Goal: Task Accomplishment & Management: Manage account settings

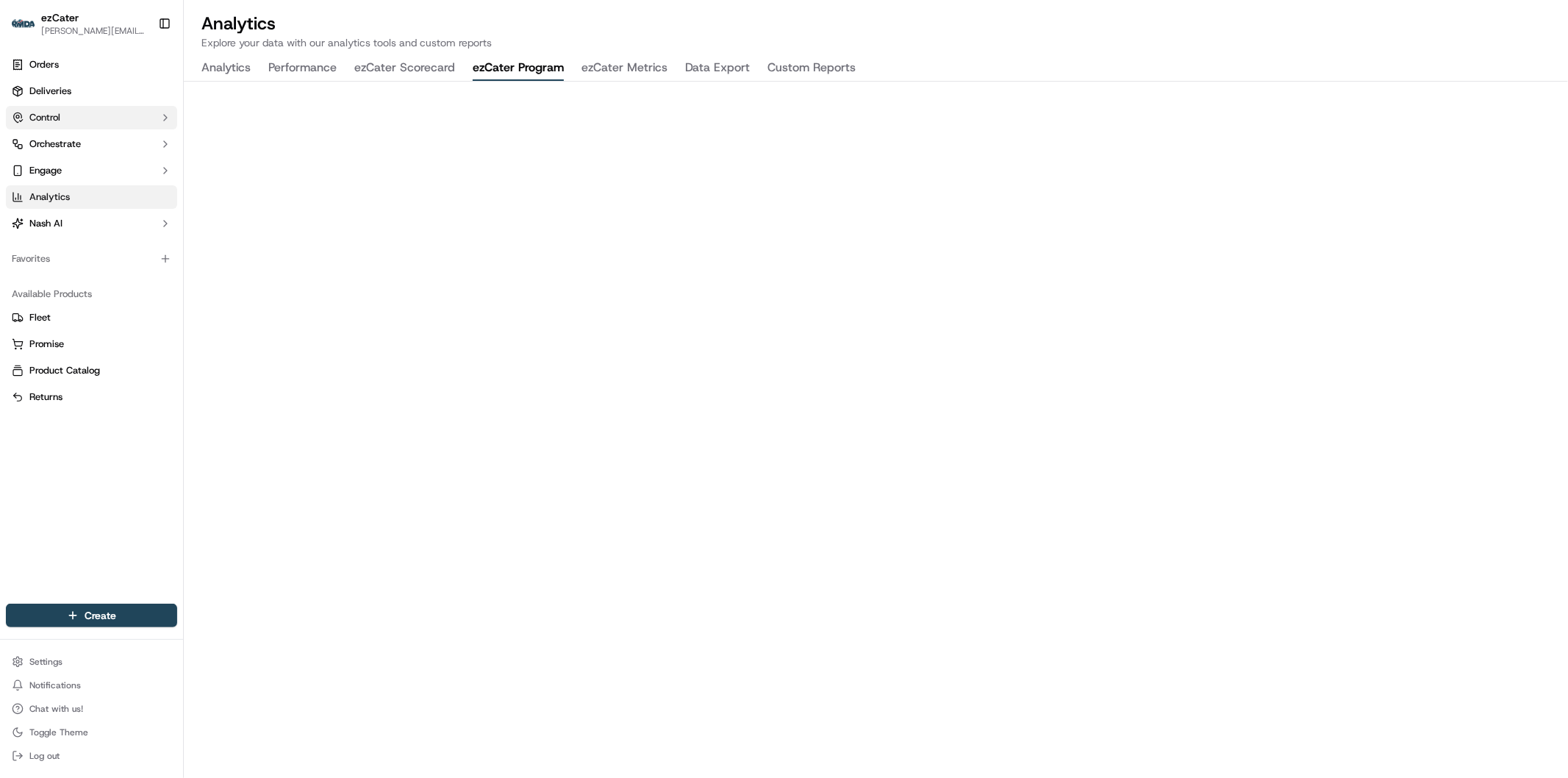
click at [60, 112] on span "Control" at bounding box center [45, 118] width 31 height 13
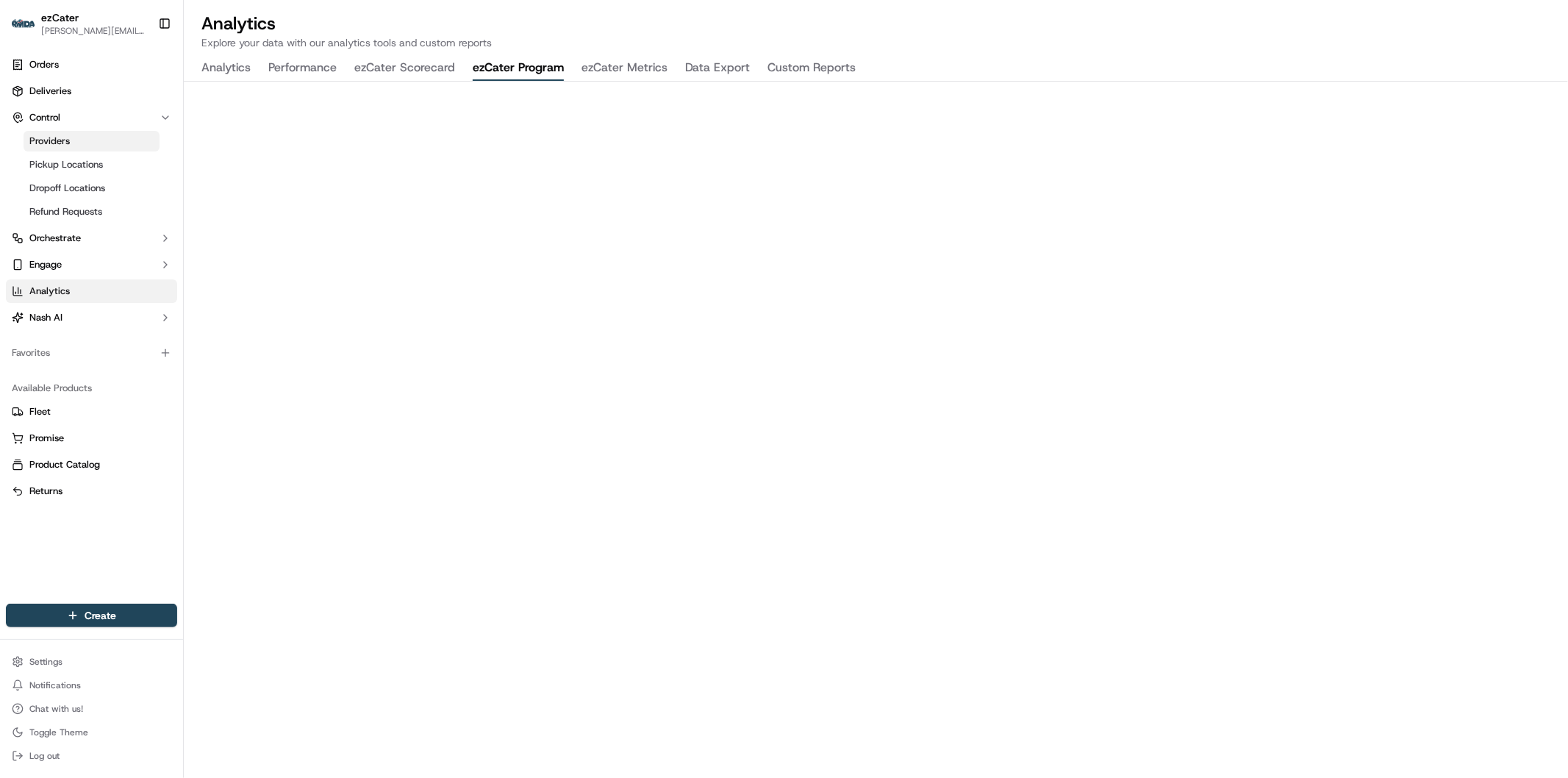
click at [73, 140] on link "Providers" at bounding box center [91, 141] width 136 height 20
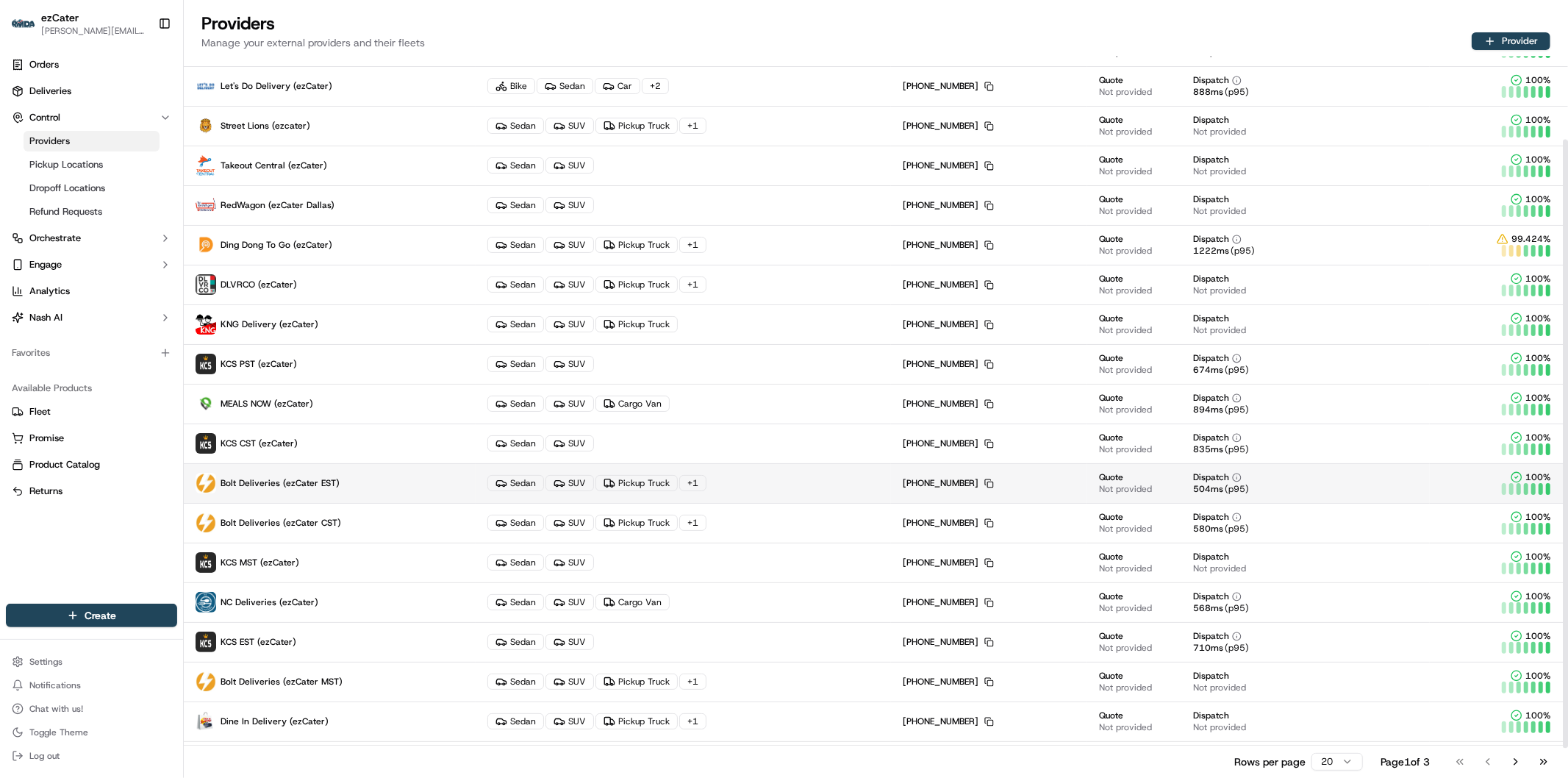
scroll to position [134, 0]
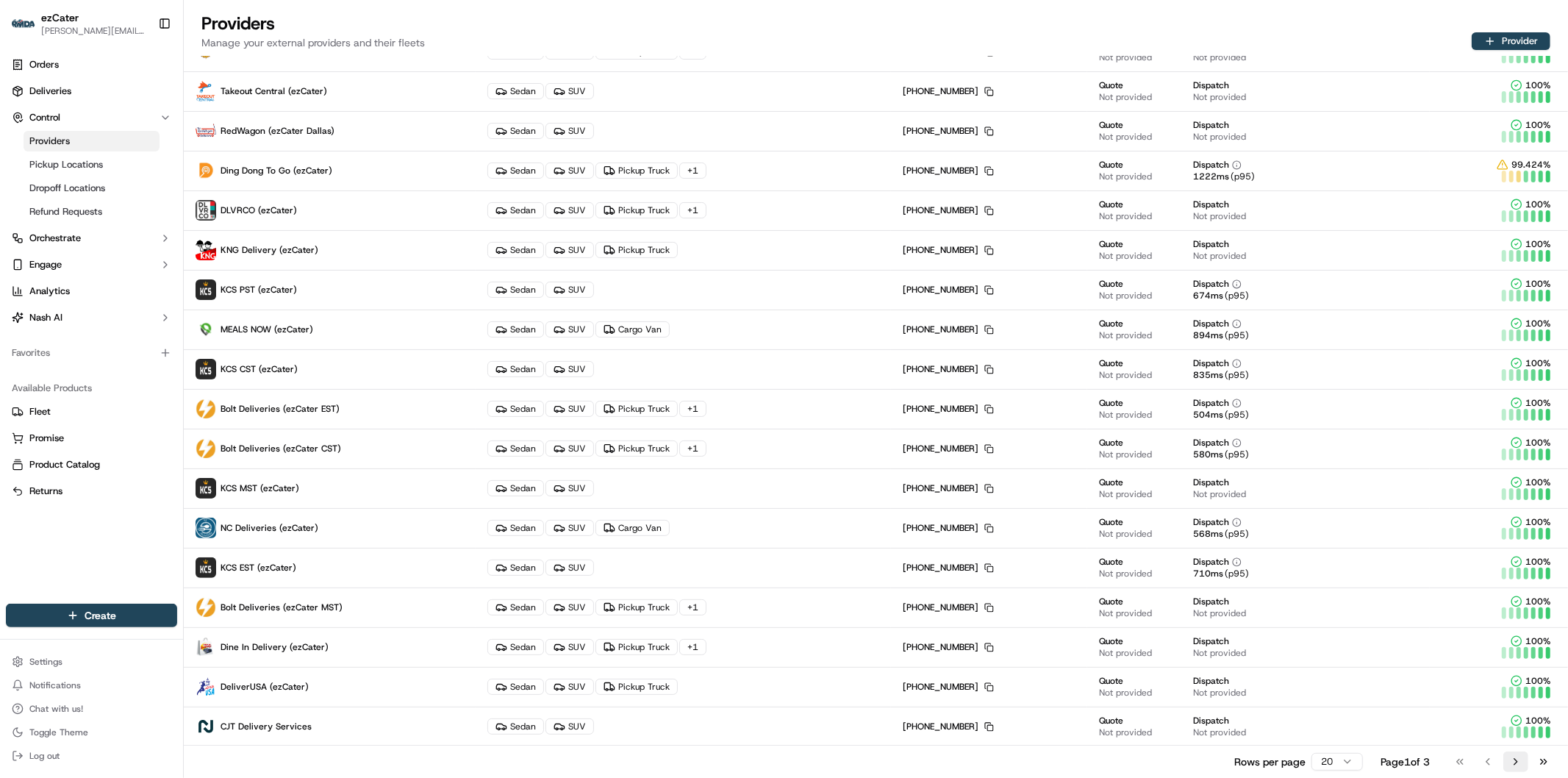
click at [1516, 756] on button "Go to next page" at bounding box center [1515, 762] width 25 height 20
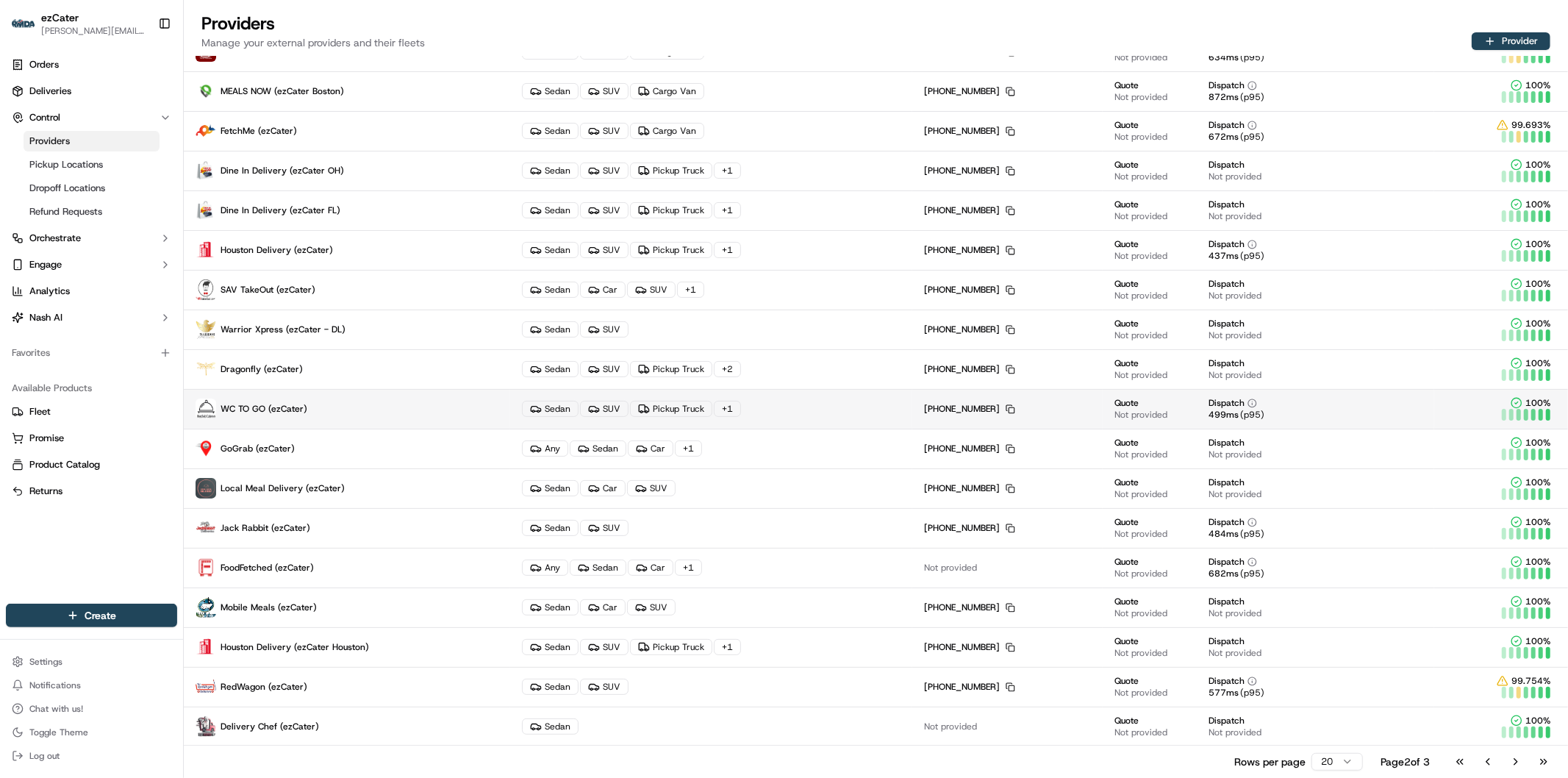
click at [375, 413] on p "WC TO GO (ezCater)" at bounding box center [347, 408] width 303 height 20
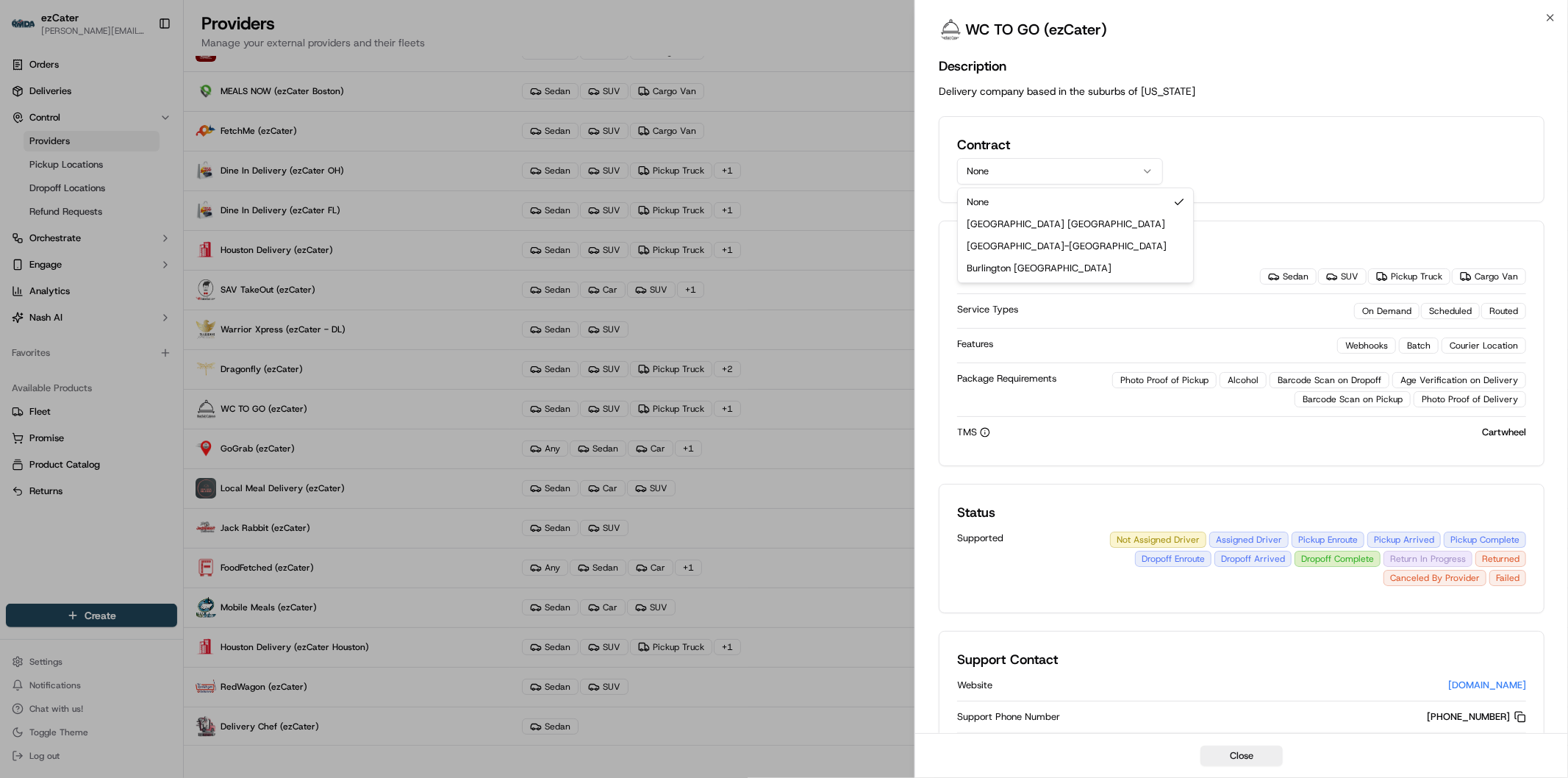
click at [1046, 172] on button "None" at bounding box center [1059, 172] width 206 height 27
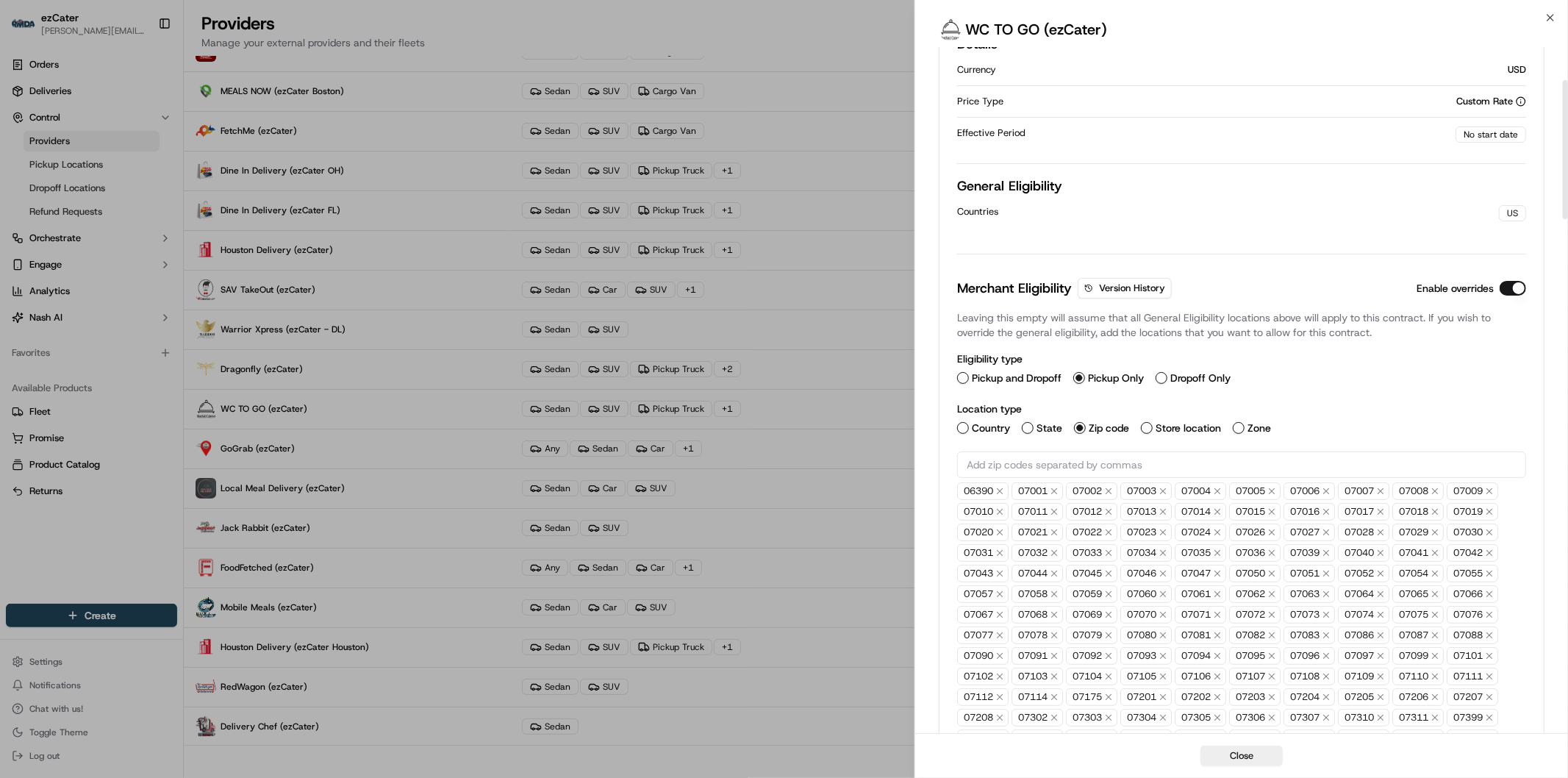
scroll to position [163, 0]
click at [1147, 465] on input "text" at bounding box center [1241, 464] width 569 height 27
paste input "14760"
type input "14760"
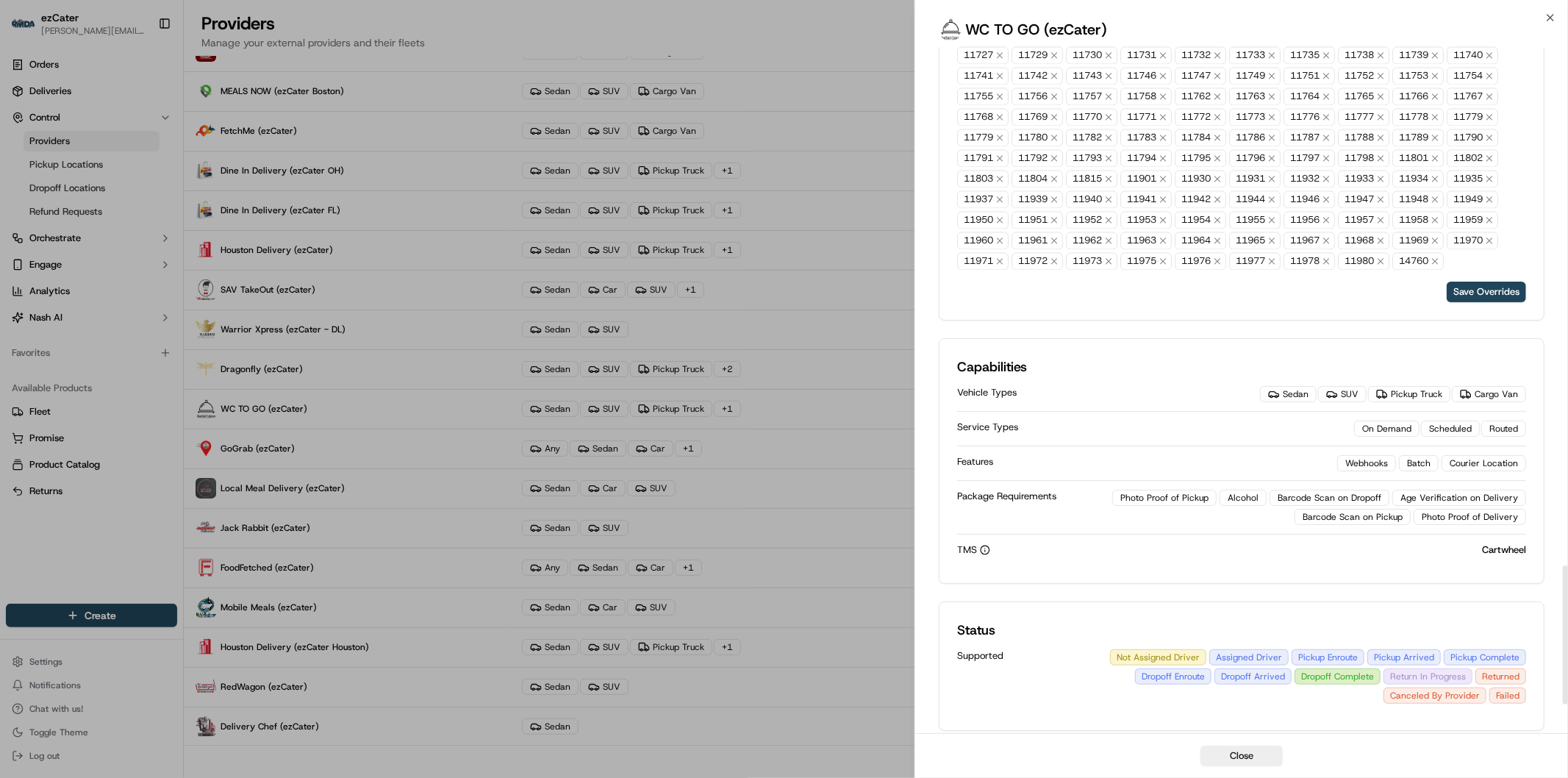
scroll to position [2533, 0]
click at [1493, 298] on button "Save Overrides" at bounding box center [1487, 293] width 80 height 20
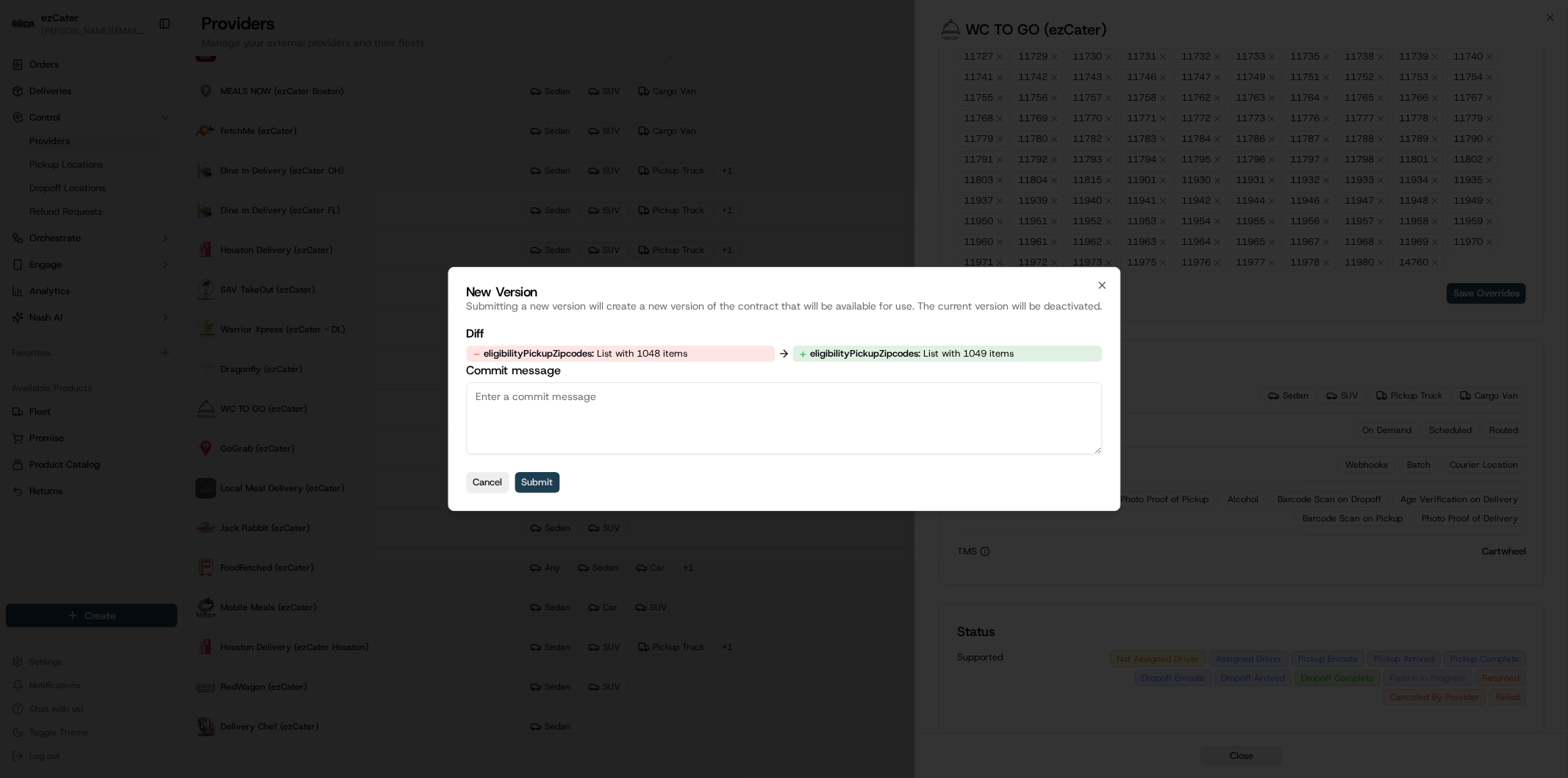
click at [535, 483] on button "Submit" at bounding box center [536, 482] width 45 height 20
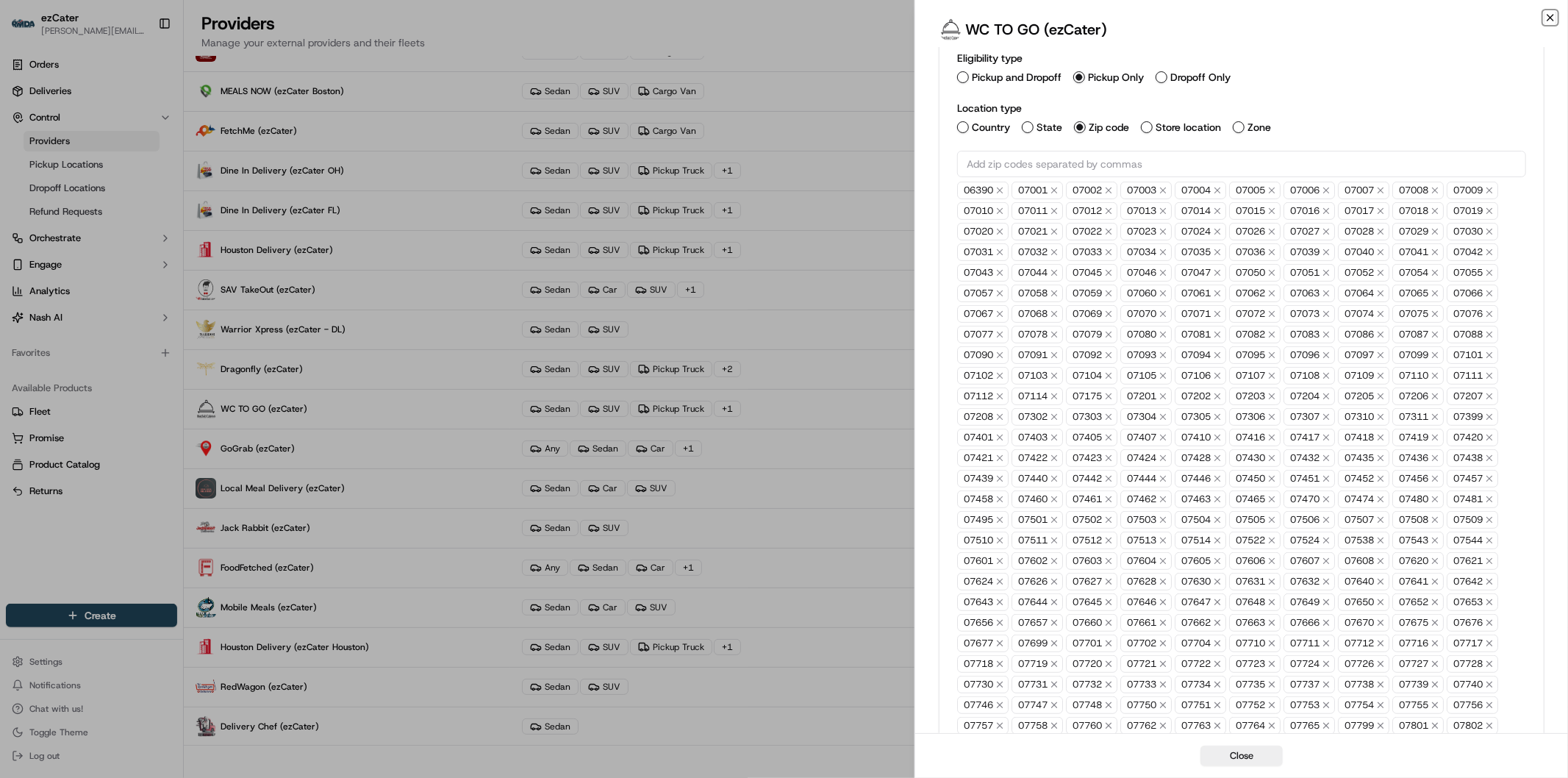
click at [1549, 23] on icon "button" at bounding box center [1550, 17] width 11 height 11
